Goal: Task Accomplishment & Management: Use online tool/utility

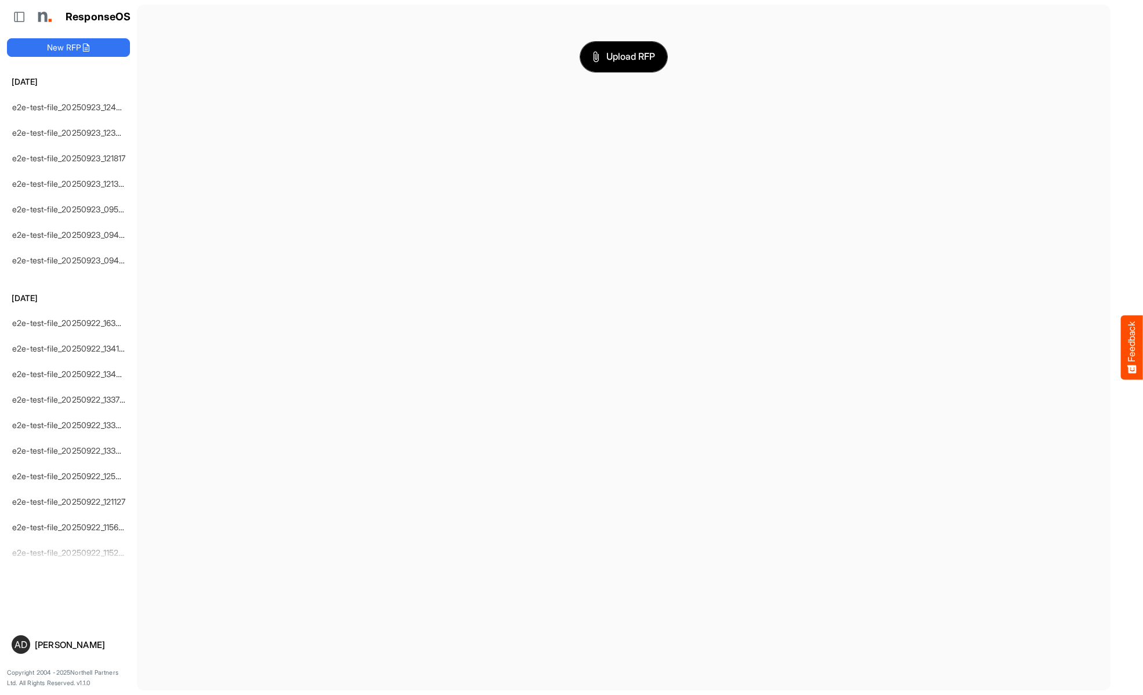
click at [624, 56] on span "Upload RFP" at bounding box center [623, 56] width 63 height 15
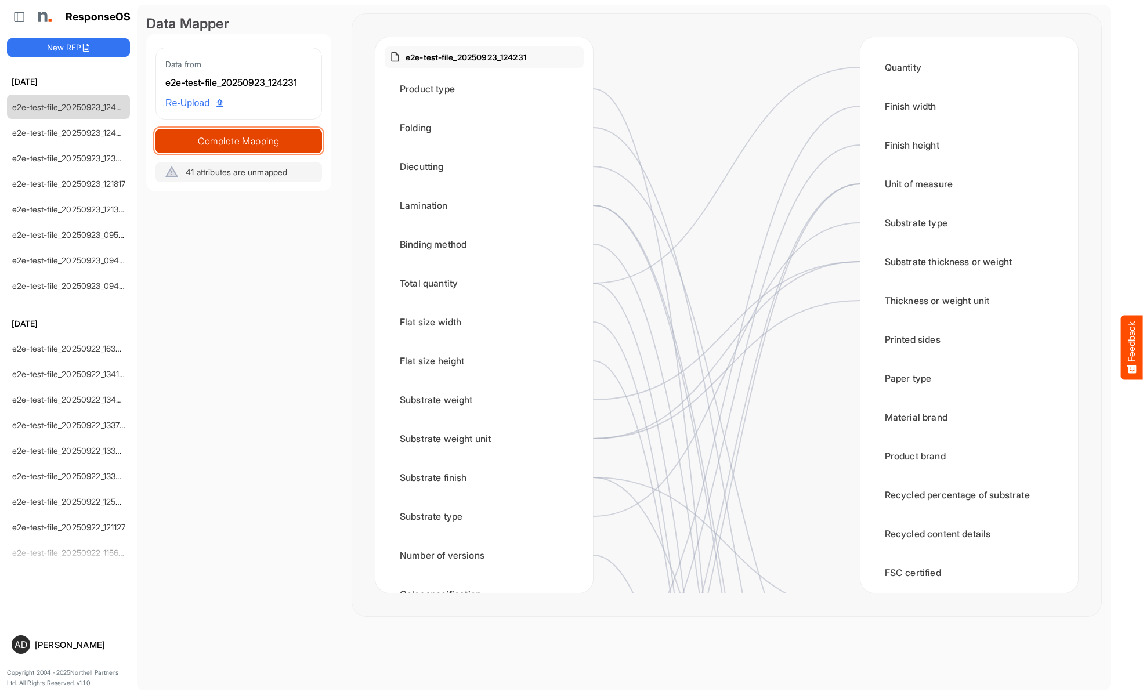
click at [239, 140] on span "Complete Mapping" at bounding box center [238, 141] width 165 height 16
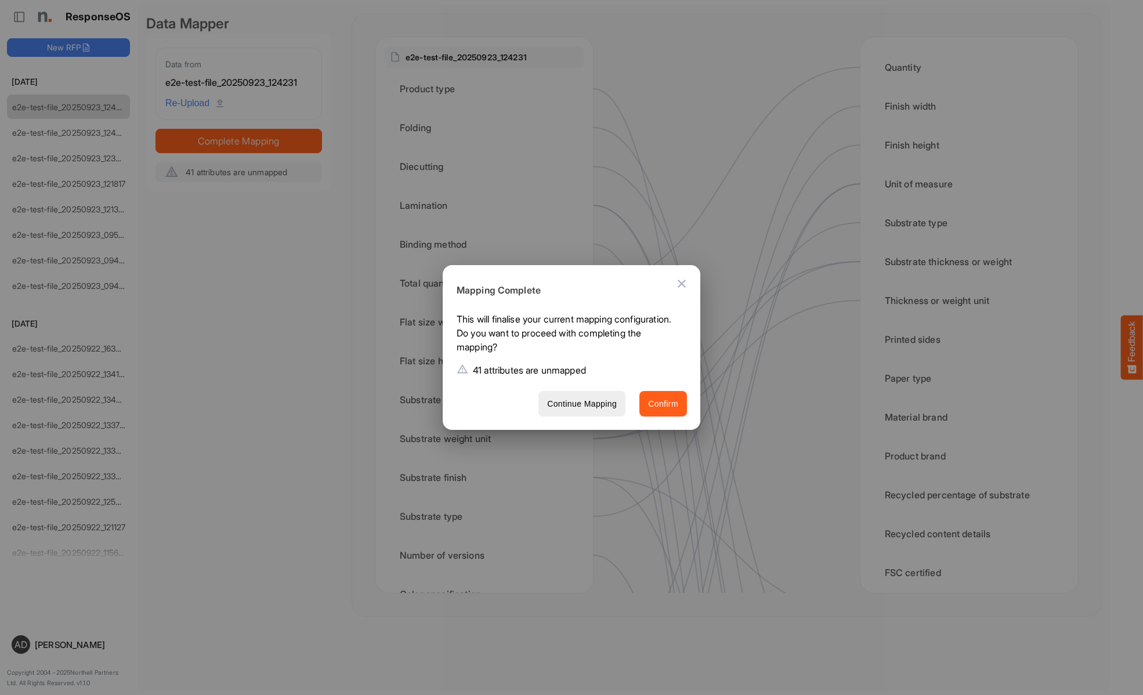
click at [663, 403] on span "Confirm" at bounding box center [663, 404] width 30 height 15
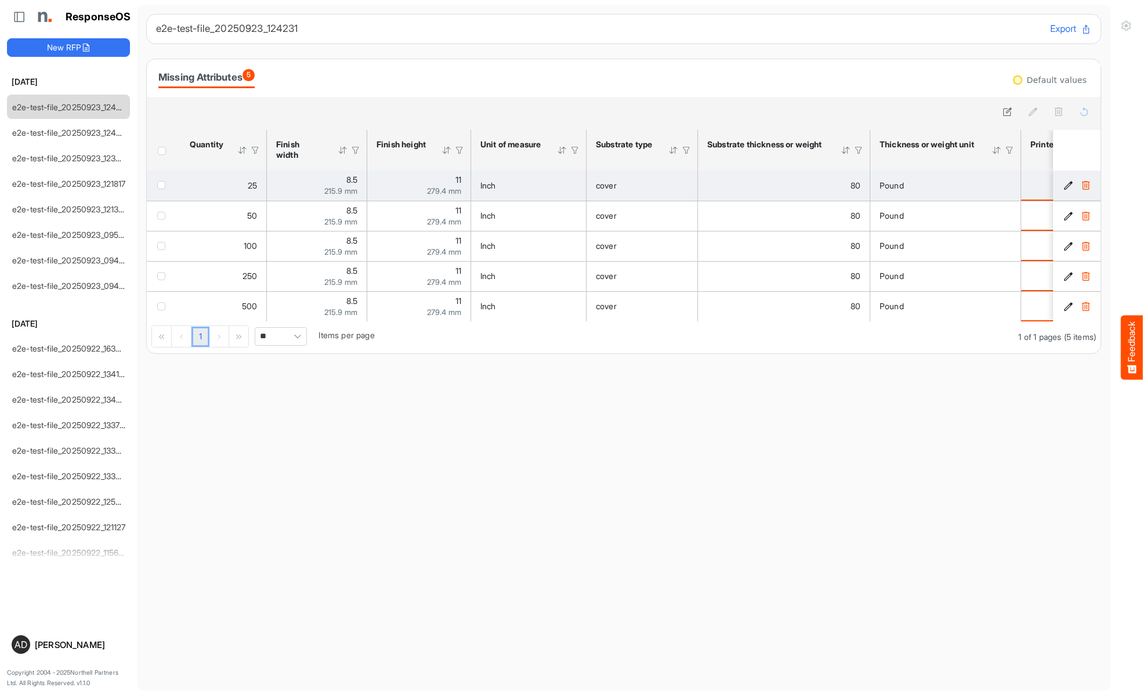
click at [164, 185] on span "checkbox" at bounding box center [161, 185] width 8 height 8
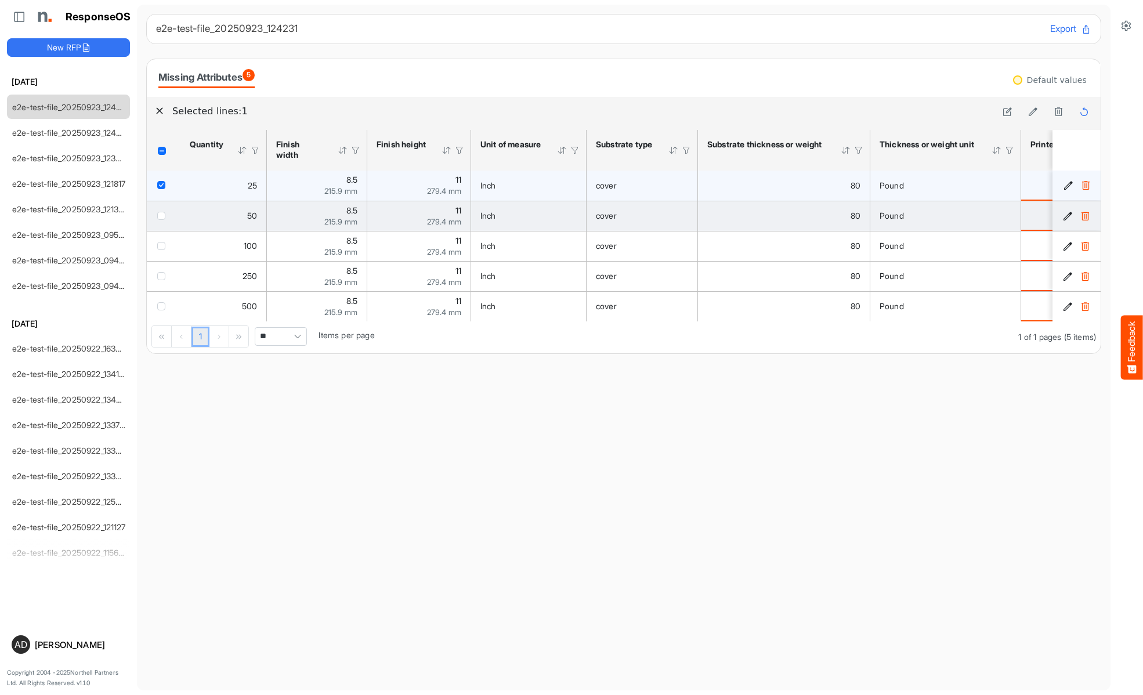
click at [164, 215] on span "checkbox" at bounding box center [161, 216] width 8 height 8
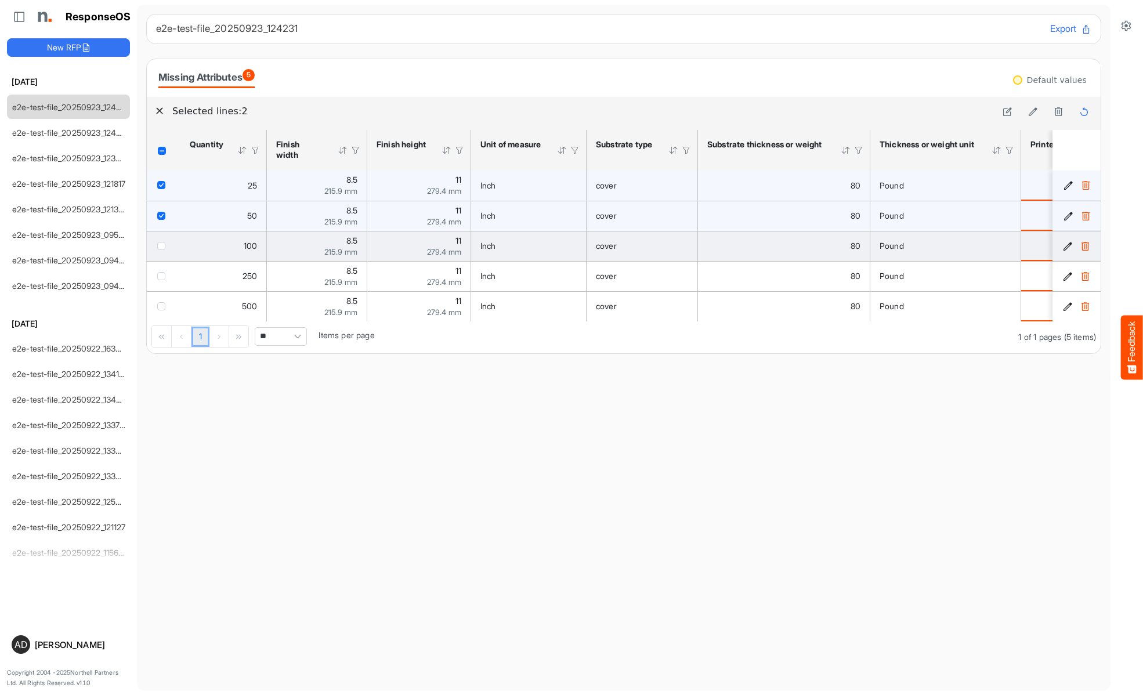
click at [164, 245] on span "checkbox" at bounding box center [161, 246] width 8 height 8
click at [1033, 112] on icon at bounding box center [1033, 112] width 10 height 10
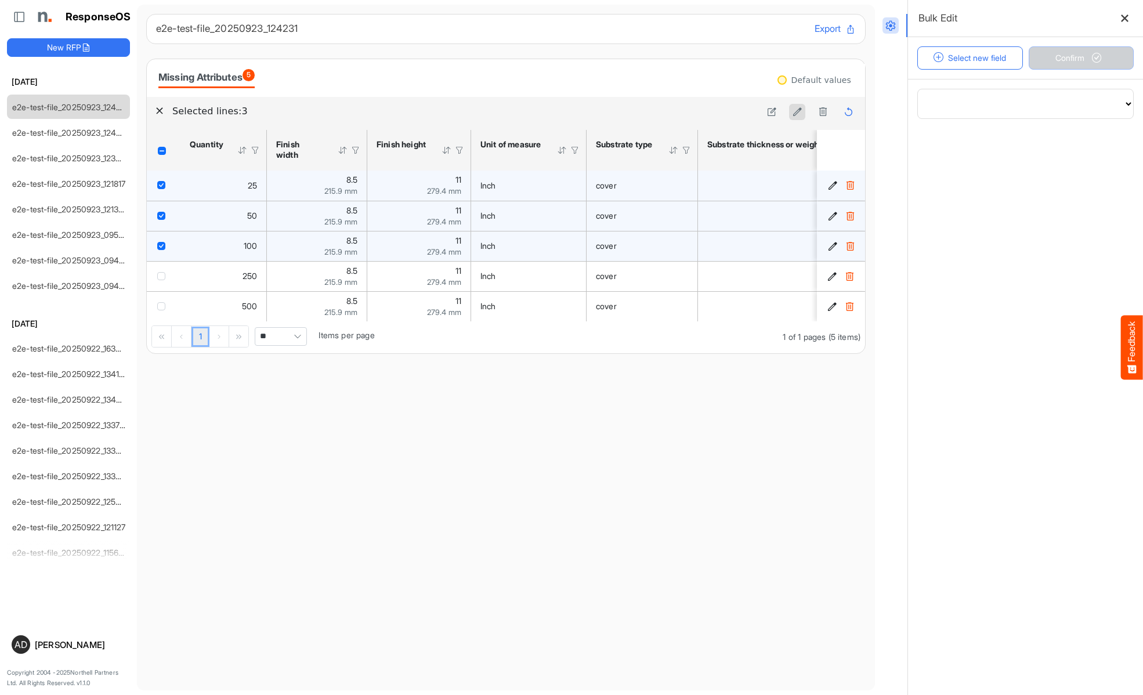
select select "**********"
